Goal: Find specific page/section: Find specific page/section

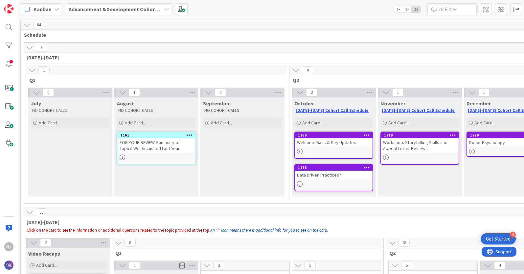
scroll to position [0, 18]
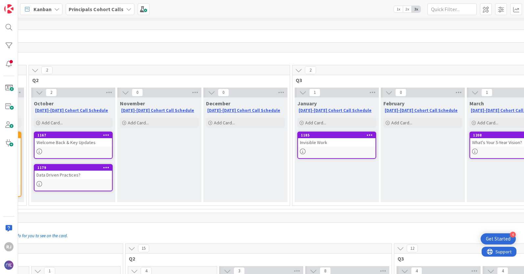
scroll to position [0, 265]
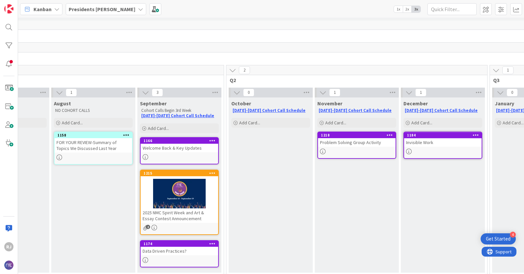
scroll to position [0, 67]
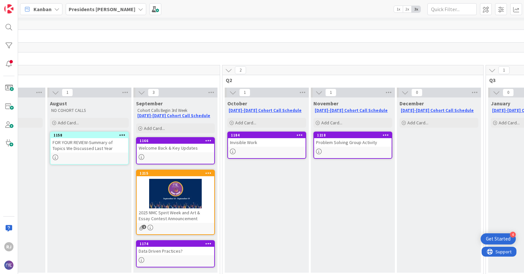
click at [343, 144] on div "Problem Solving Group Activity" at bounding box center [352, 142] width 77 height 9
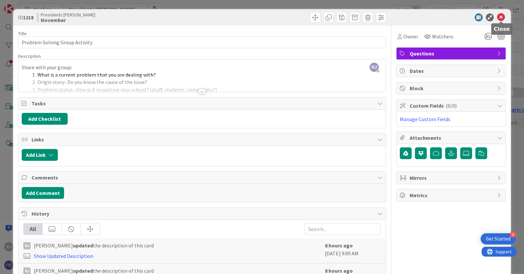
click at [501, 17] on icon at bounding box center [501, 17] width 8 height 8
